Goal: Information Seeking & Learning: Learn about a topic

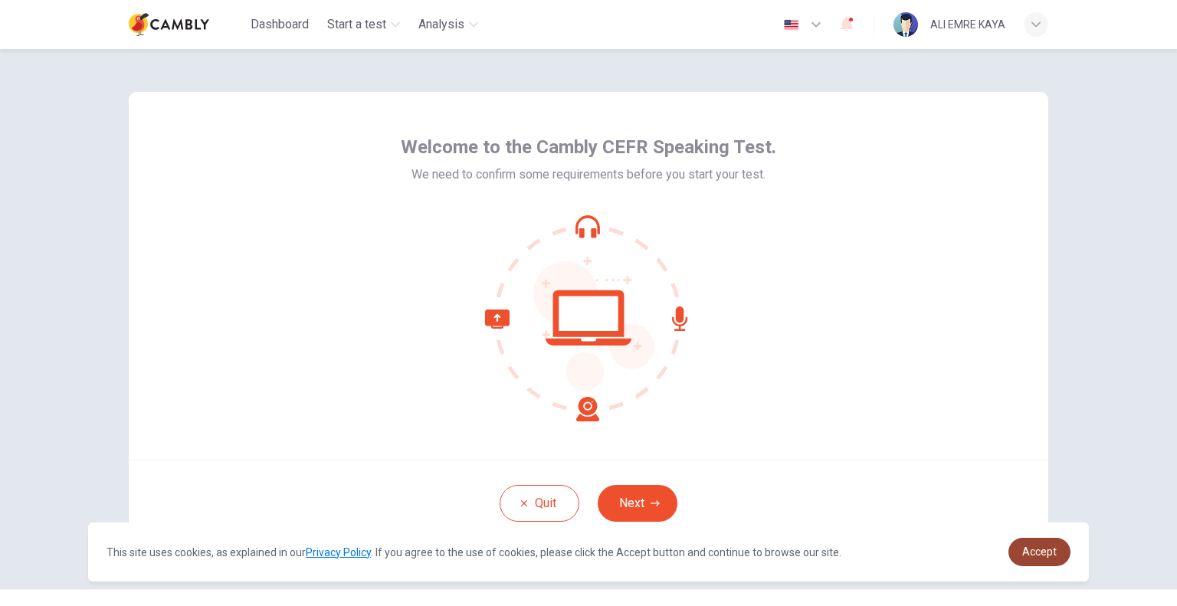
click at [1050, 552] on span "Accept" at bounding box center [1039, 551] width 34 height 12
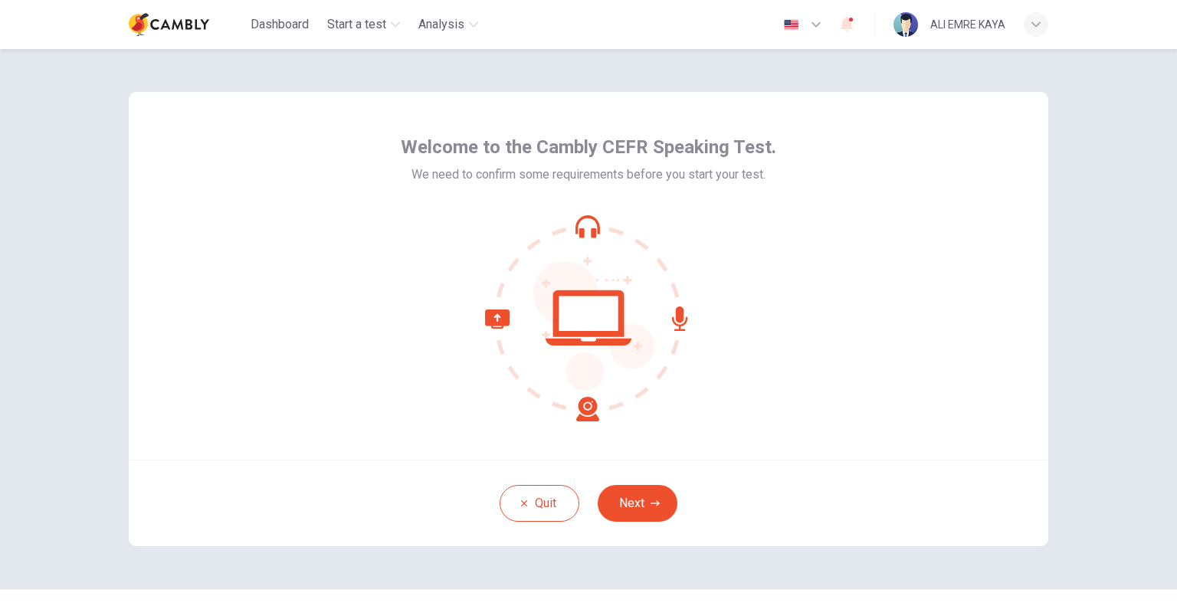
drag, startPoint x: 640, startPoint y: 501, endPoint x: 799, endPoint y: 452, distance: 166.7
click at [640, 500] on button "Next" at bounding box center [637, 503] width 80 height 37
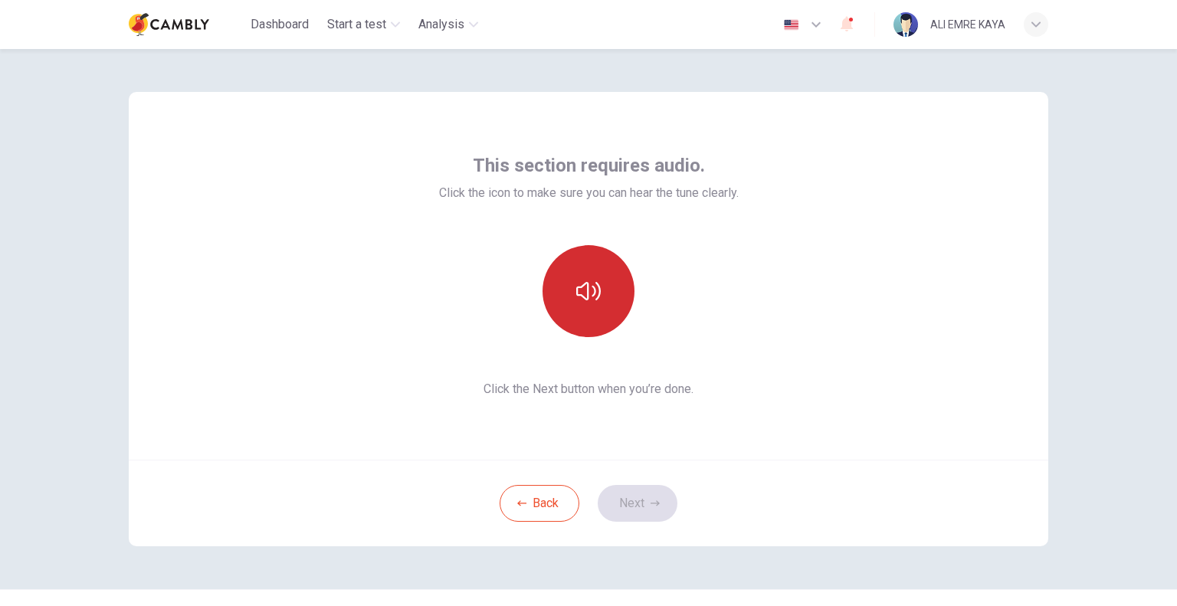
click at [576, 296] on icon "button" at bounding box center [588, 291] width 25 height 25
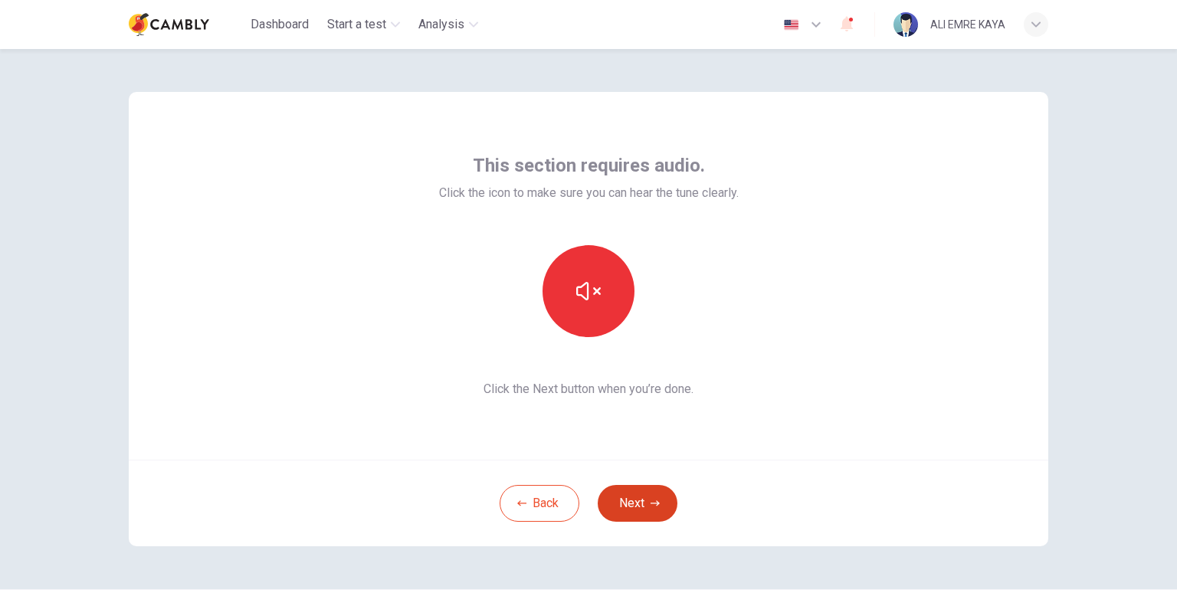
click at [632, 499] on button "Next" at bounding box center [637, 503] width 80 height 37
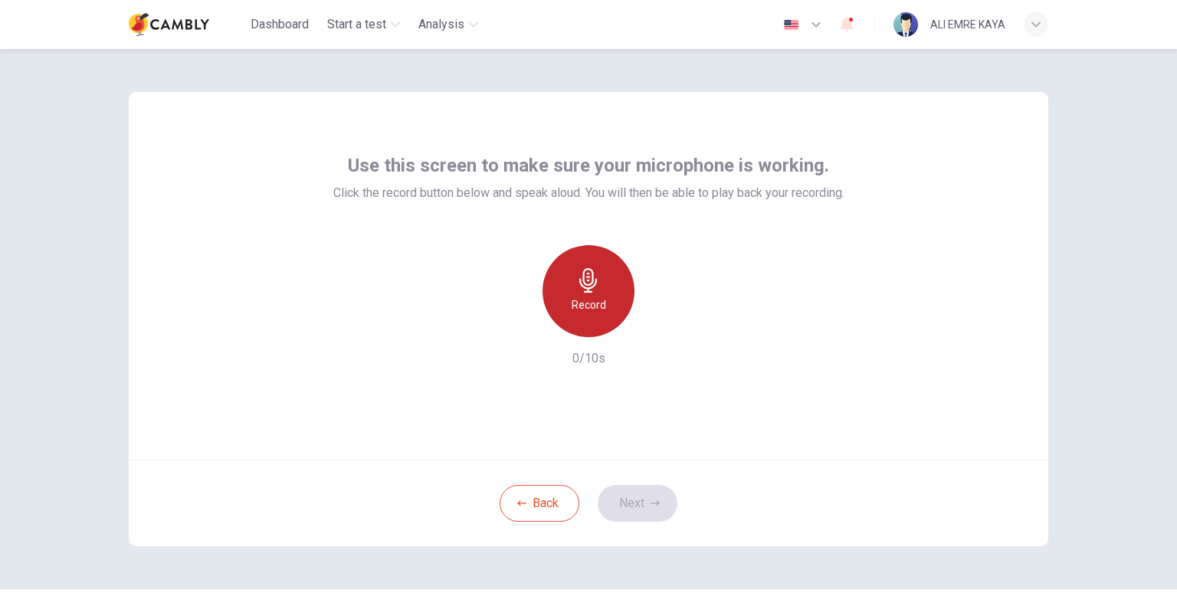
click at [594, 307] on h6 "Record" at bounding box center [588, 305] width 34 height 18
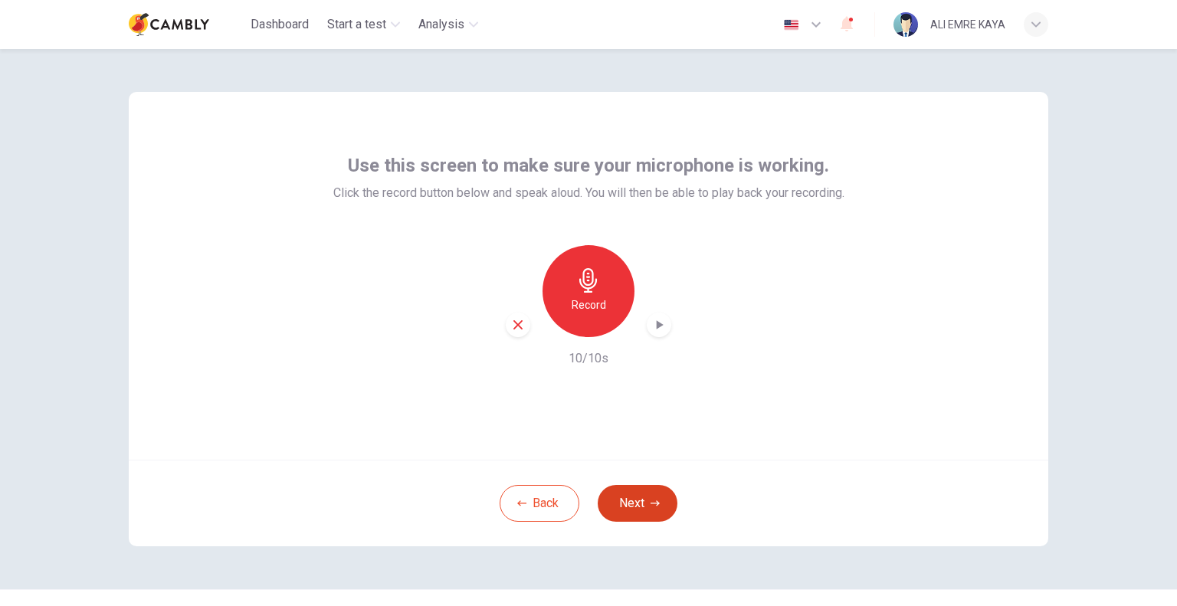
click at [648, 494] on button "Next" at bounding box center [637, 503] width 80 height 37
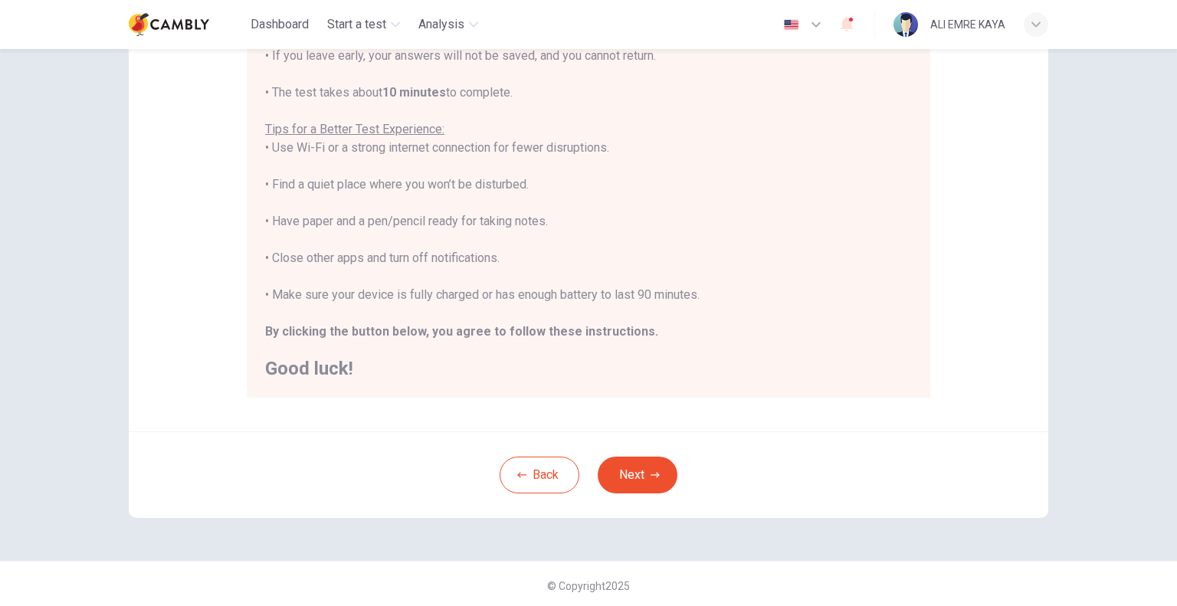
scroll to position [245, 0]
click at [611, 466] on button "Next" at bounding box center [637, 471] width 80 height 37
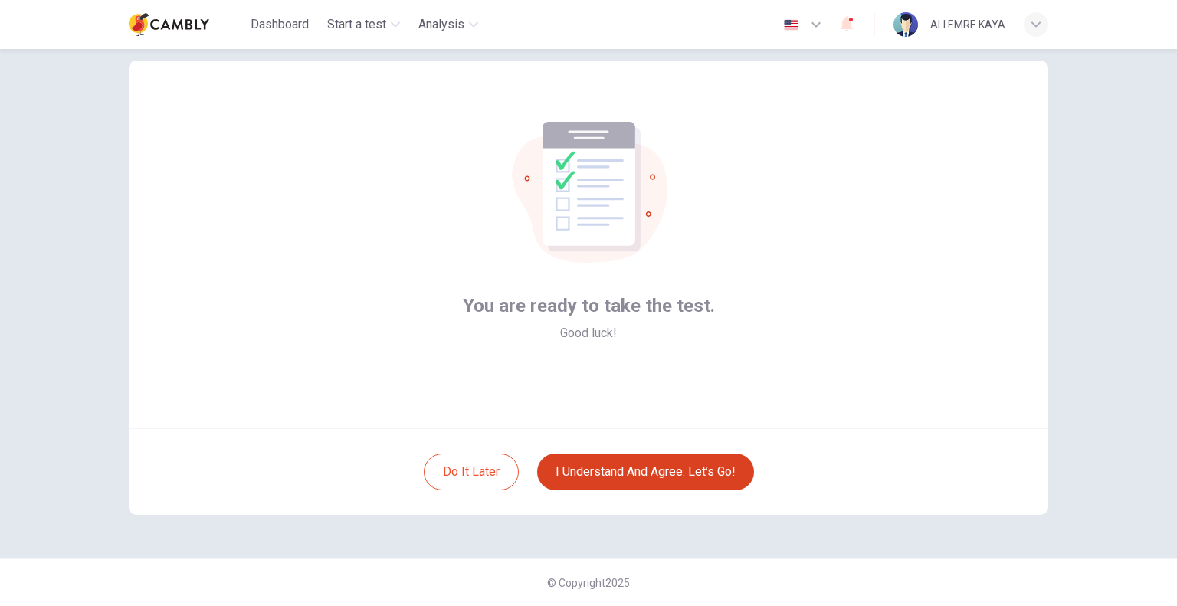
click at [653, 475] on button "I understand and agree. Let’s go!" at bounding box center [645, 471] width 217 height 37
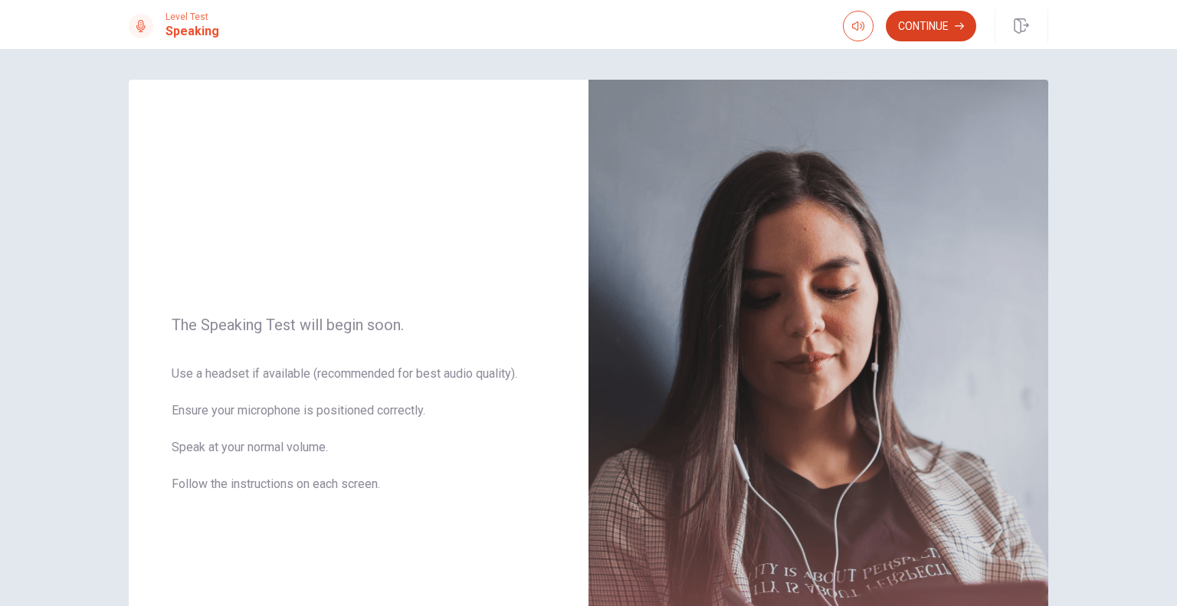
click at [928, 18] on button "Continue" at bounding box center [930, 26] width 90 height 31
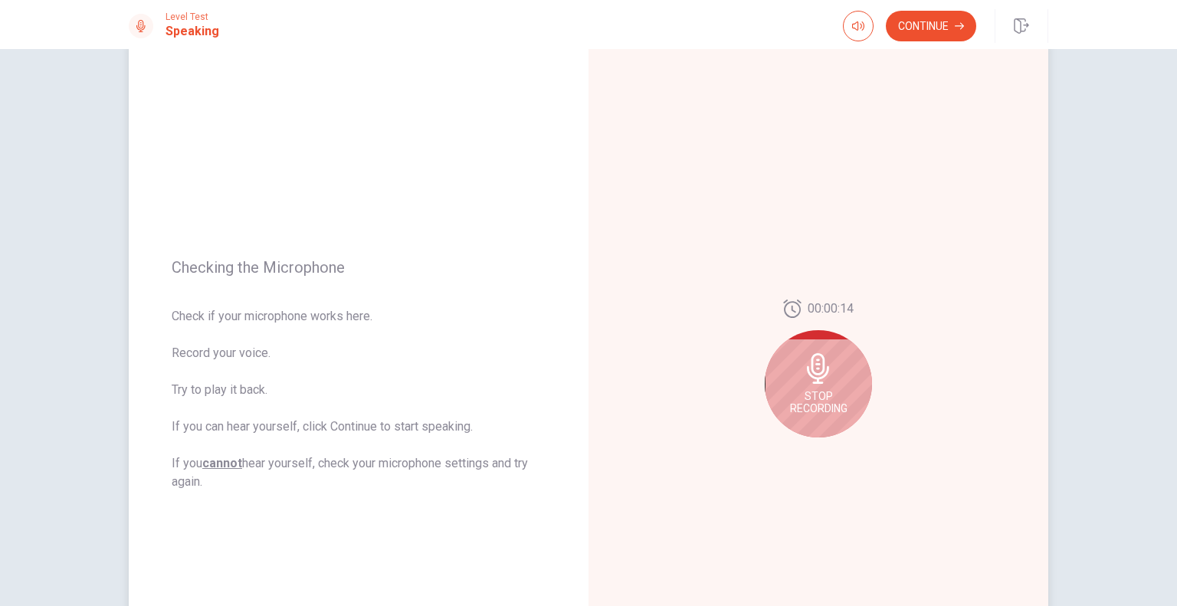
scroll to position [77, 0]
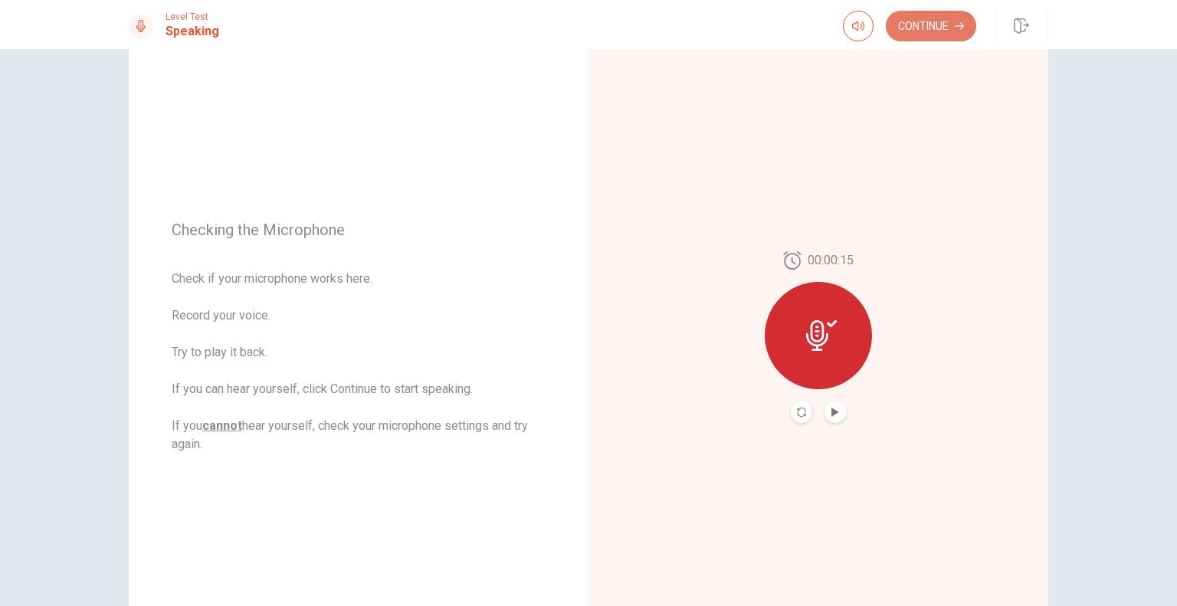
click at [907, 29] on button "Continue" at bounding box center [930, 26] width 90 height 31
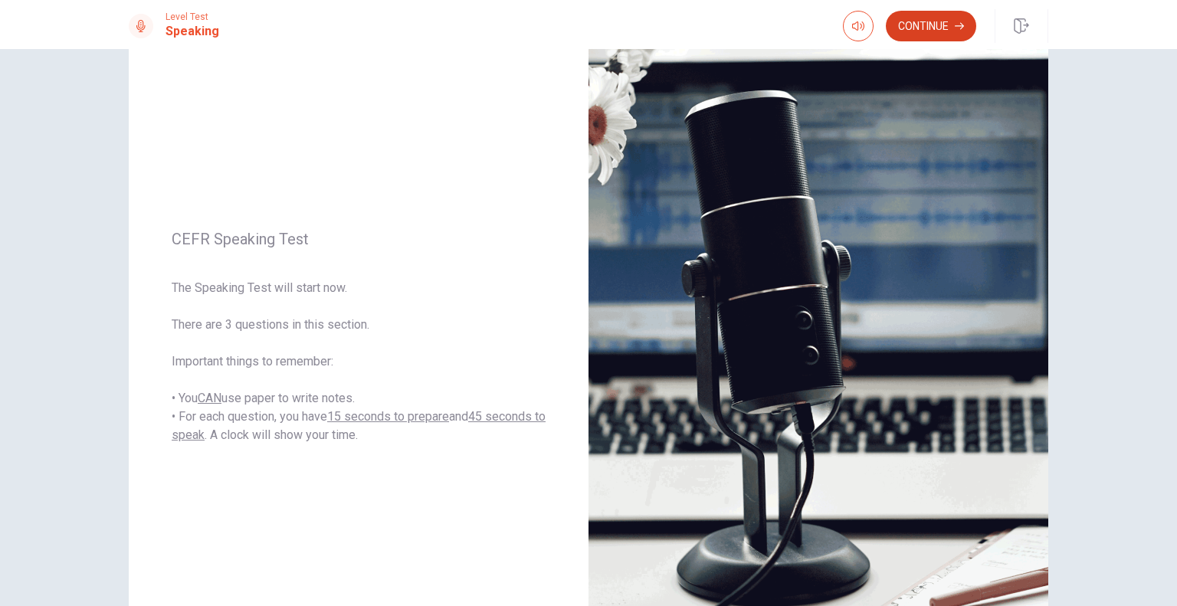
click at [939, 25] on button "Continue" at bounding box center [930, 26] width 90 height 31
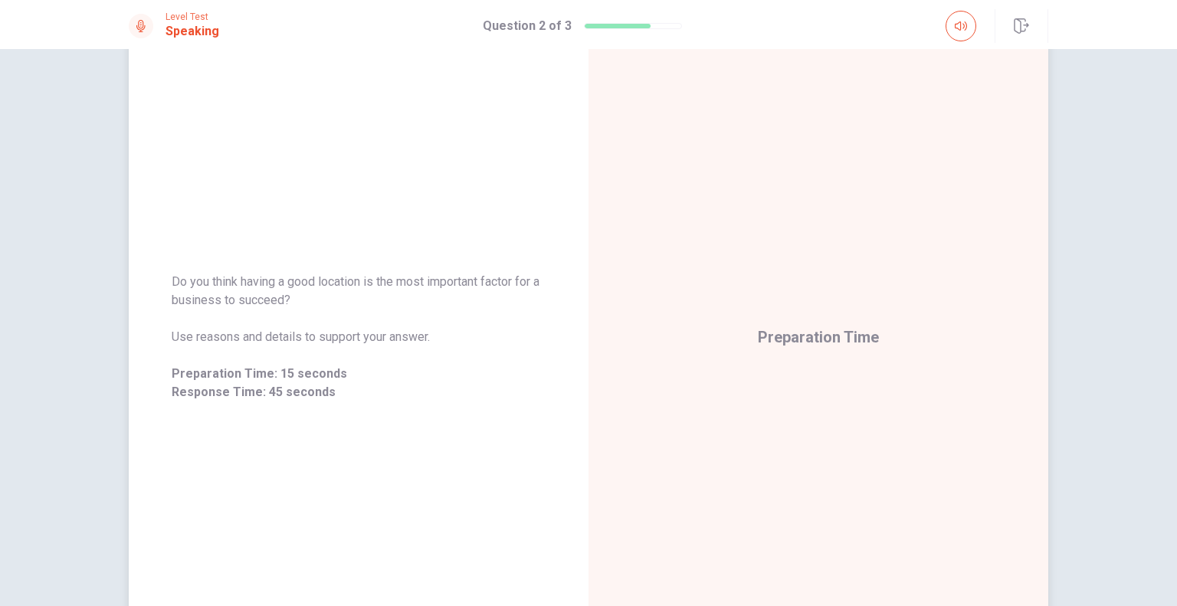
drag, startPoint x: 164, startPoint y: 277, endPoint x: 283, endPoint y: 303, distance: 122.3
click at [282, 303] on div "Do you think having a good location is the most important factor for a business…" at bounding box center [359, 336] width 460 height 165
drag, startPoint x: 286, startPoint y: 299, endPoint x: 185, endPoint y: 277, distance: 104.3
click at [185, 277] on span "Do you think having a good location is the most important factor for a business…" at bounding box center [359, 291] width 374 height 37
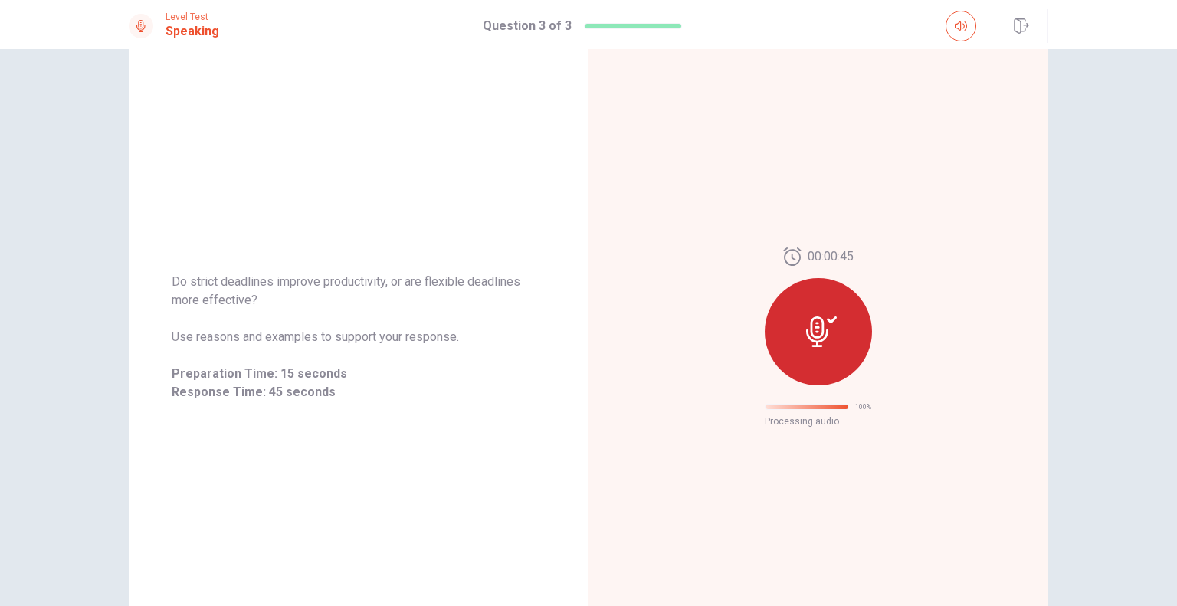
scroll to position [0, 0]
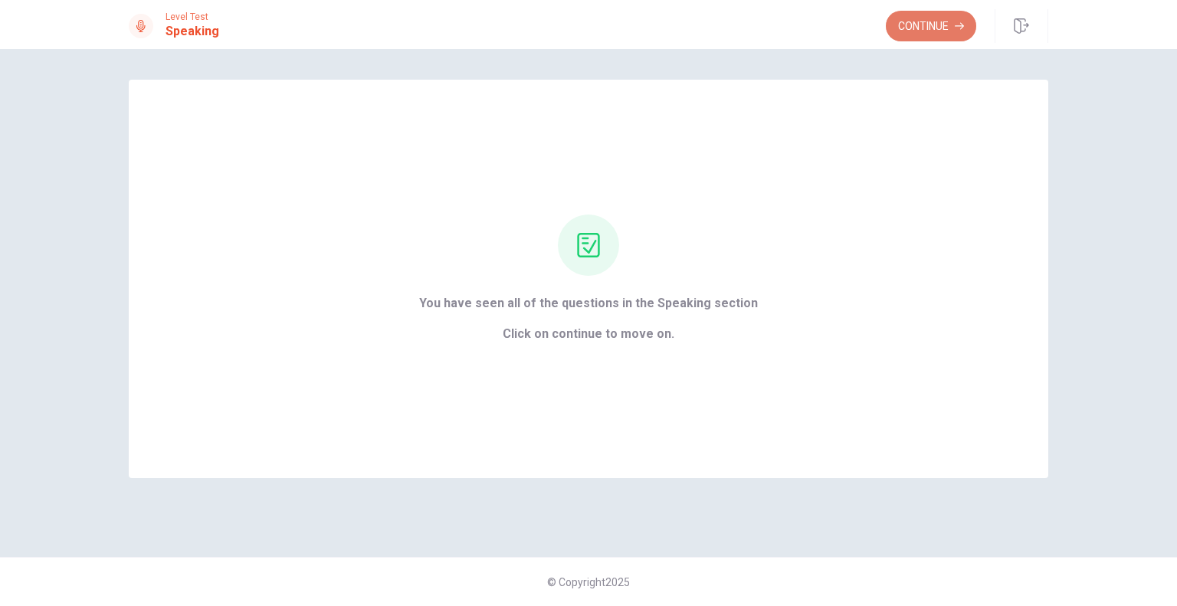
click at [921, 25] on button "Continue" at bounding box center [930, 26] width 90 height 31
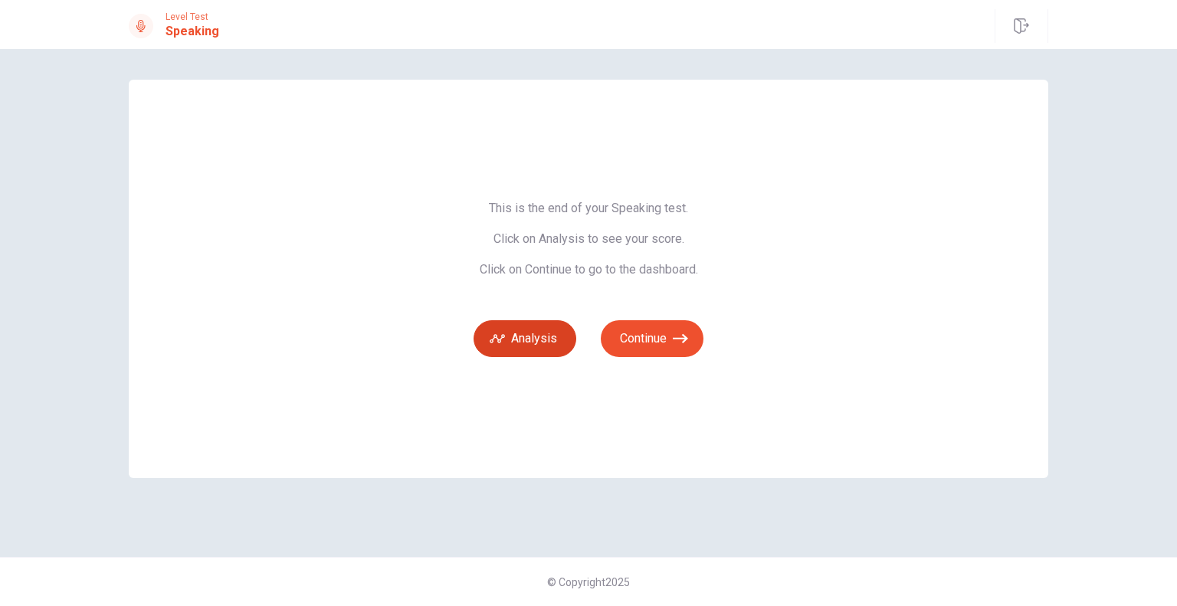
click at [552, 336] on button "Analysis" at bounding box center [524, 338] width 103 height 37
